Goal: Information Seeking & Learning: Learn about a topic

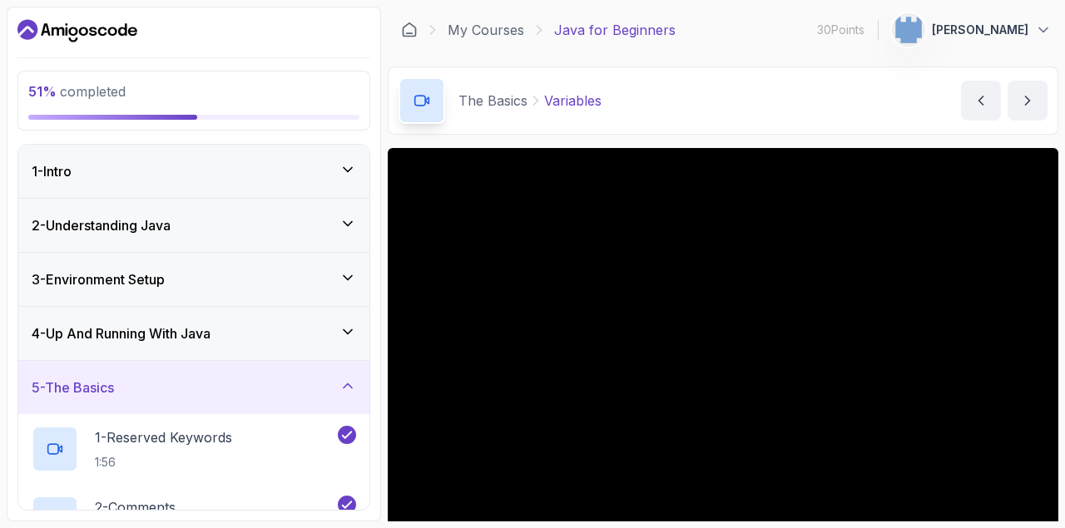
scroll to position [186, 0]
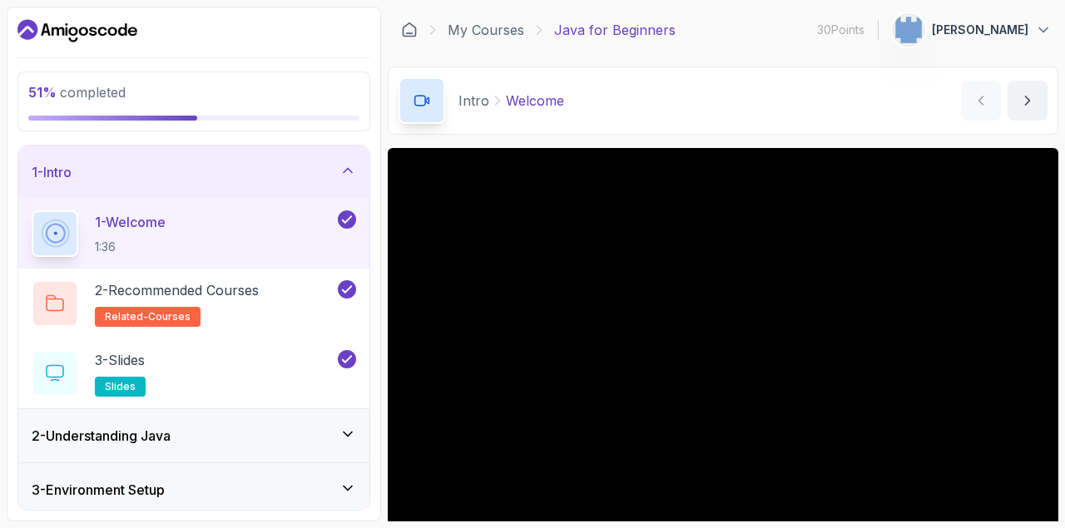
click at [340, 168] on icon at bounding box center [347, 170] width 17 height 17
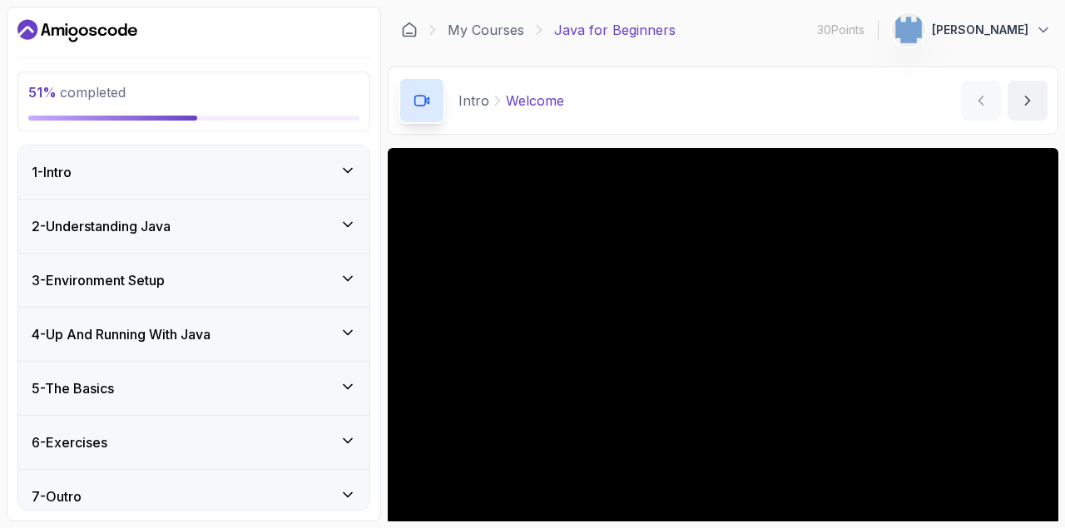
scroll to position [13, 0]
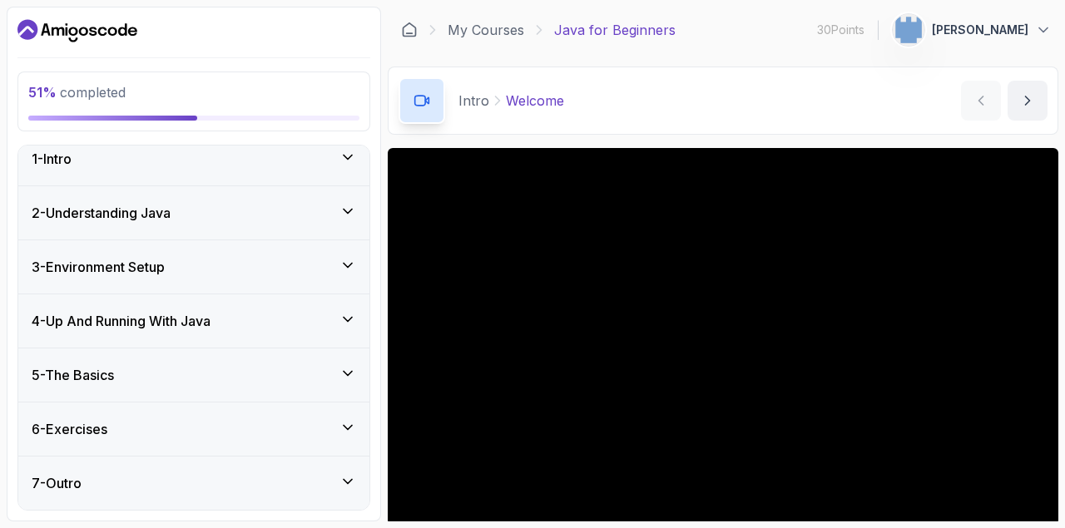
click at [255, 370] on div "5 - The Basics" at bounding box center [194, 375] width 324 height 20
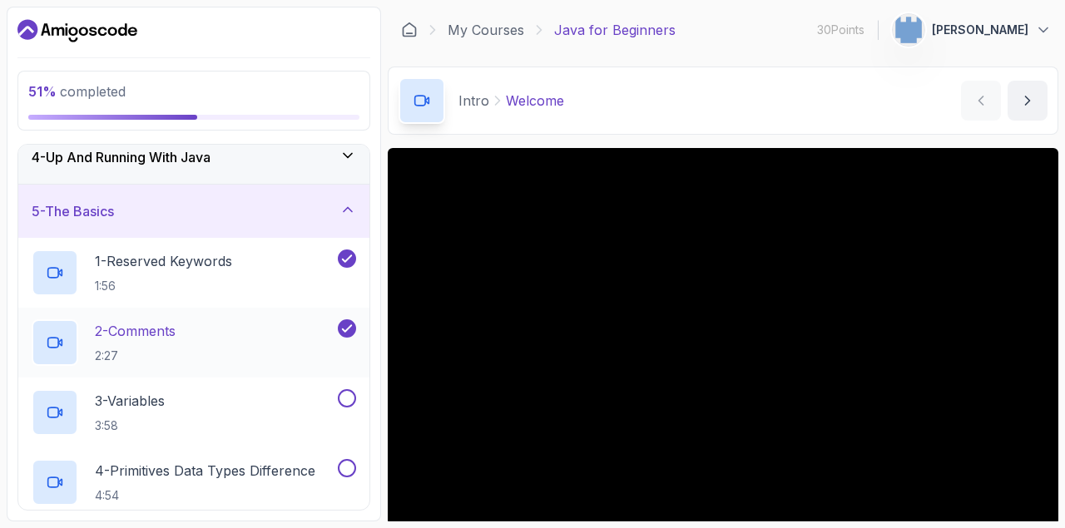
scroll to position [180, 0]
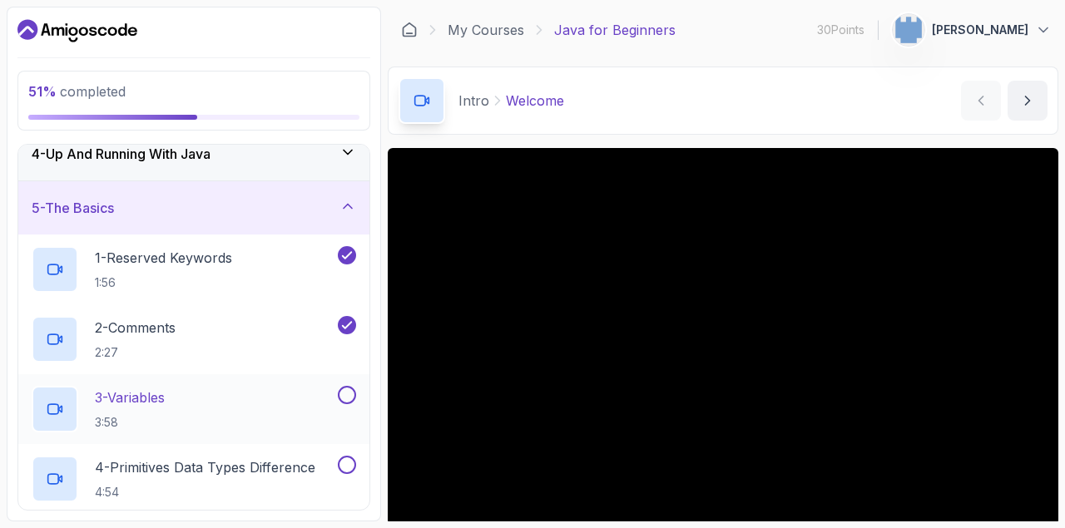
click at [220, 395] on div "3 - Variables 3:58" at bounding box center [183, 409] width 303 height 47
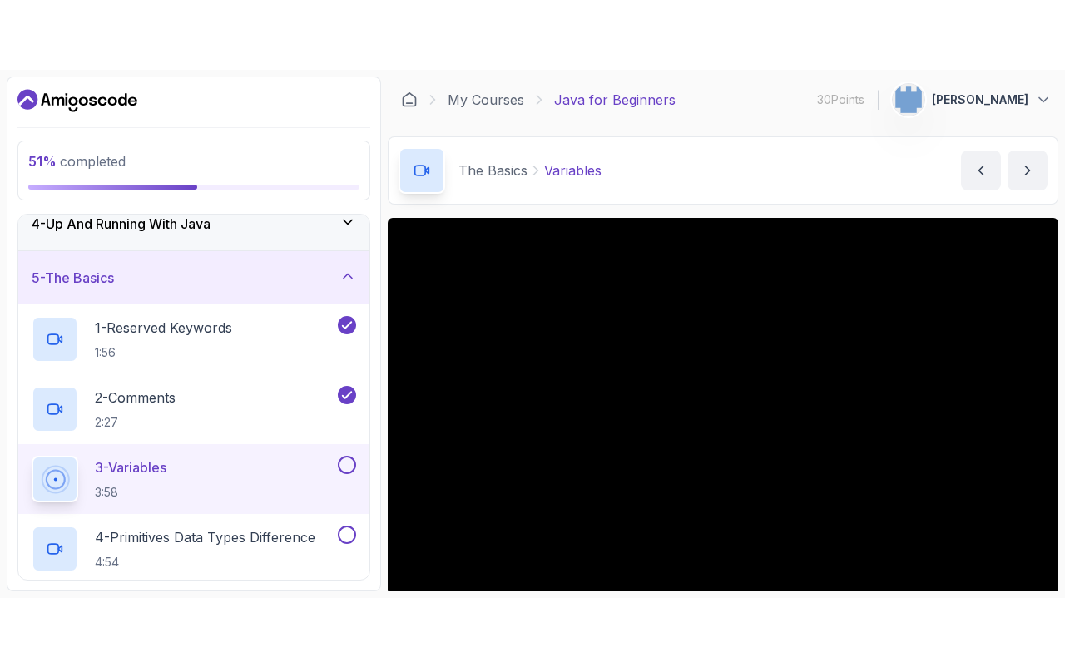
scroll to position [119, 0]
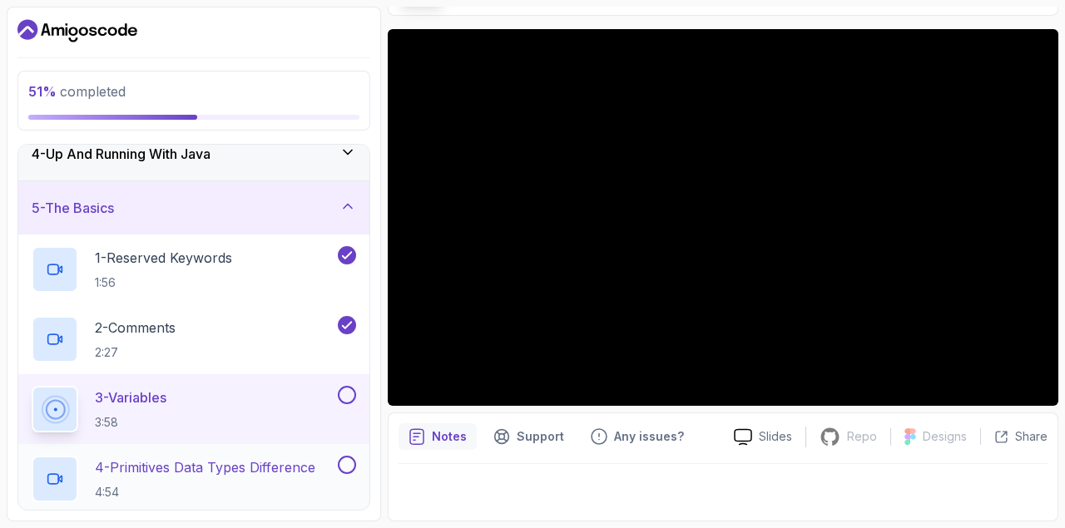
click at [218, 465] on p "4 - Primitives Data Types Difference" at bounding box center [205, 468] width 220 height 20
